Goal: Find specific page/section

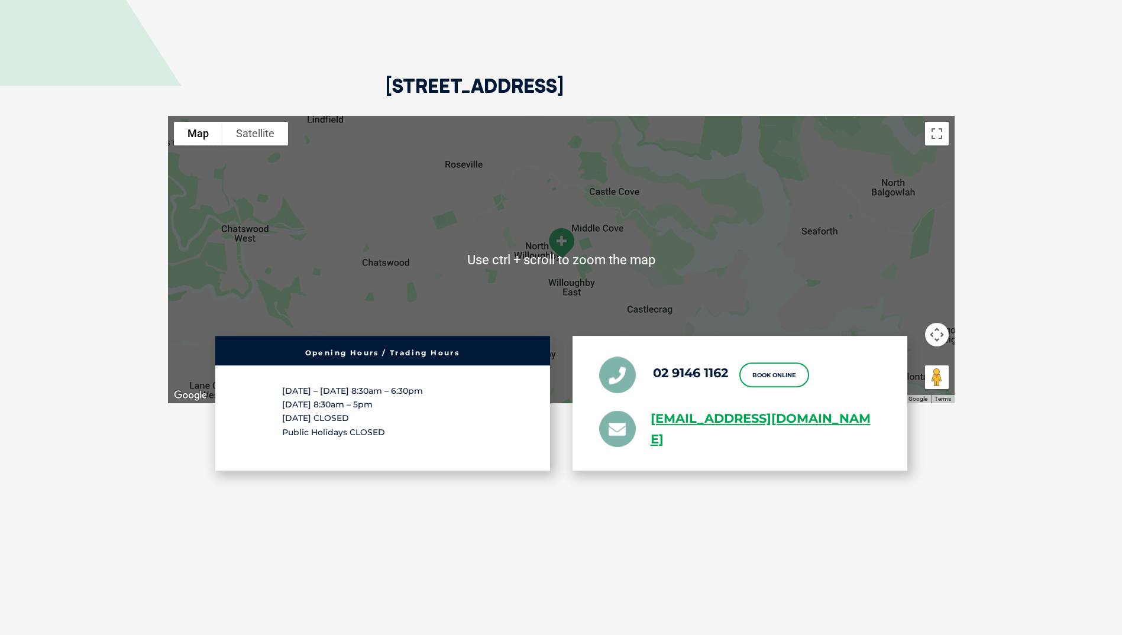
scroll to position [2489, 0]
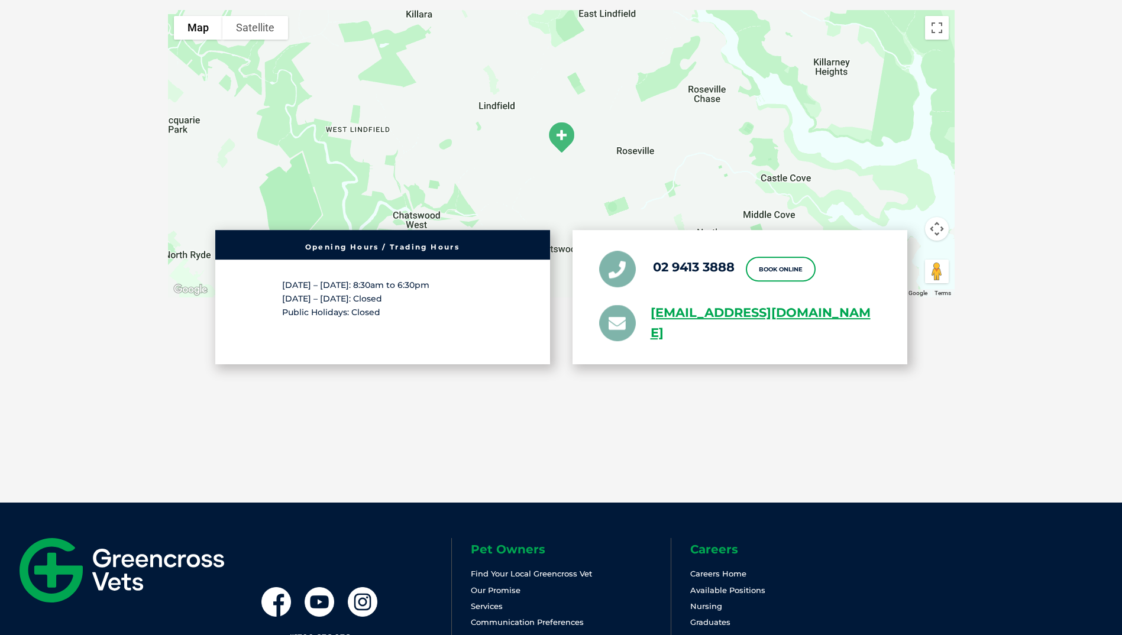
scroll to position [2257, 0]
